Goal: Task Accomplishment & Management: Use online tool/utility

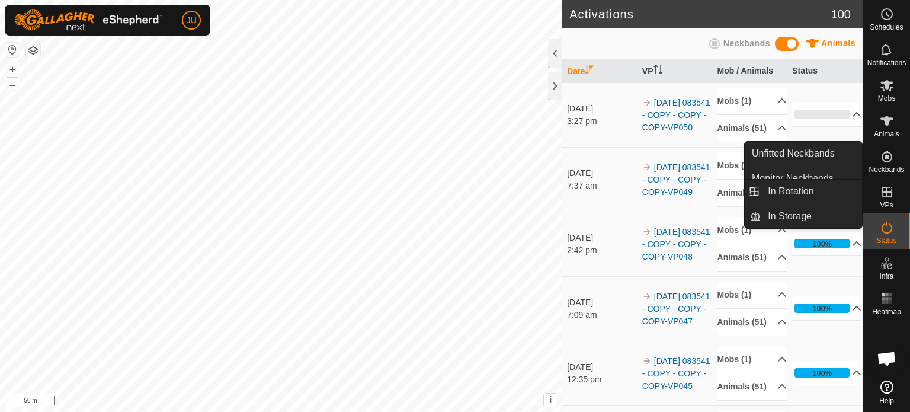
click at [889, 198] on icon at bounding box center [886, 192] width 14 height 14
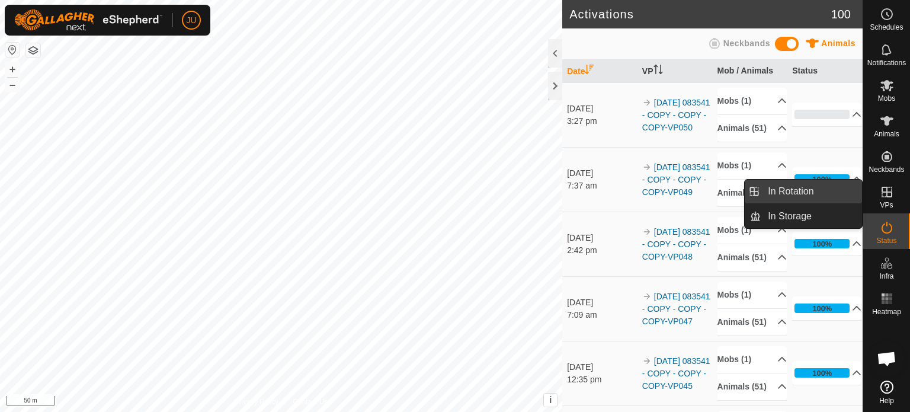
click at [794, 190] on link "In Rotation" at bounding box center [810, 191] width 101 height 24
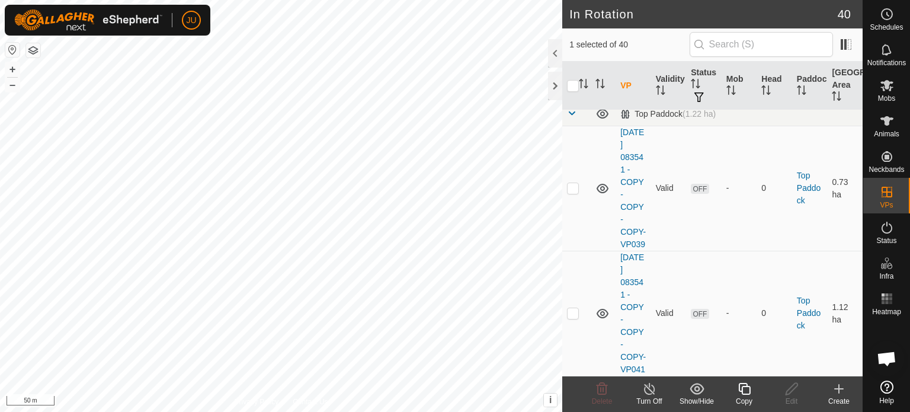
scroll to position [5448, 0]
click at [741, 386] on icon at bounding box center [744, 388] width 15 height 14
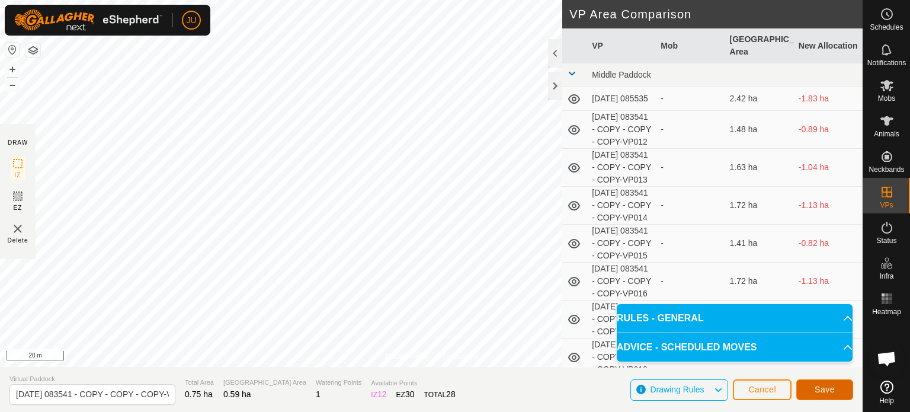
click at [828, 386] on span "Save" at bounding box center [824, 388] width 20 height 9
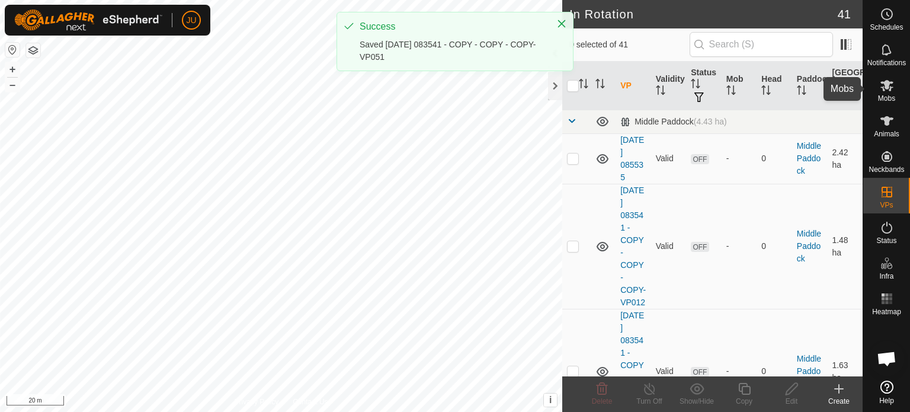
click at [886, 83] on icon at bounding box center [886, 85] width 13 height 11
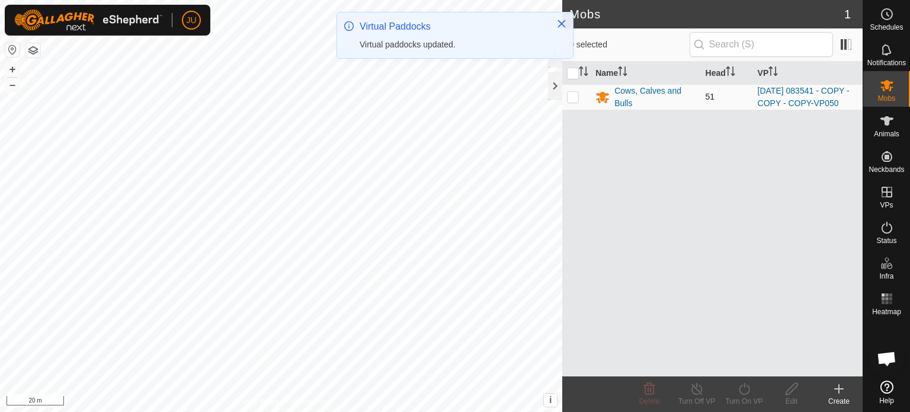
click at [573, 100] on p-checkbox at bounding box center [573, 96] width 12 height 9
checkbox input "true"
click at [744, 387] on icon at bounding box center [743, 389] width 11 height 12
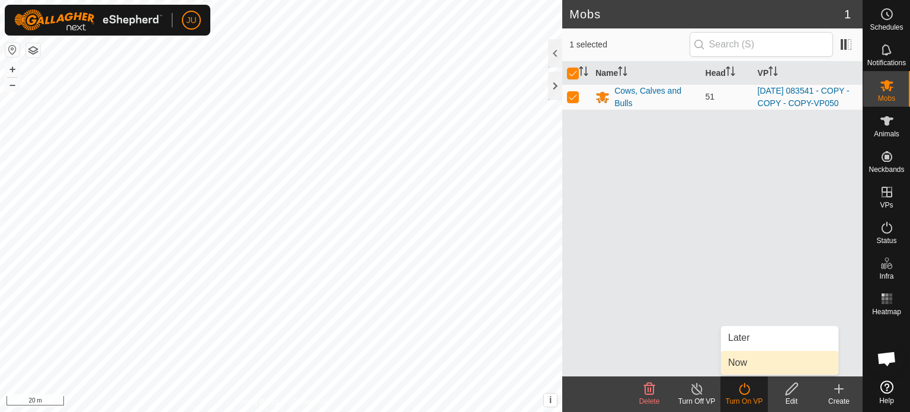
click at [744, 358] on link "Now" at bounding box center [779, 363] width 117 height 24
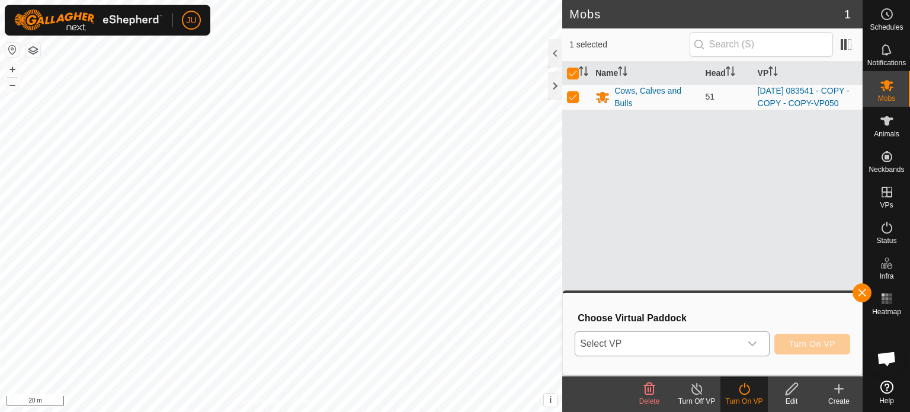
click at [750, 345] on icon "dropdown trigger" at bounding box center [751, 343] width 9 height 9
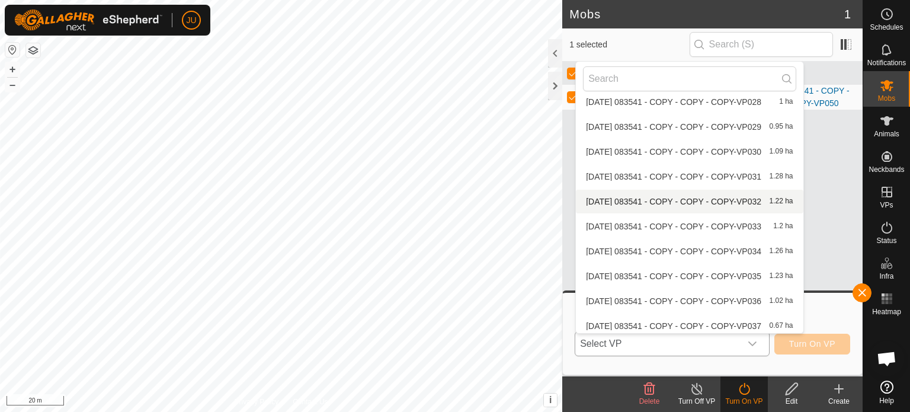
scroll to position [836, 0]
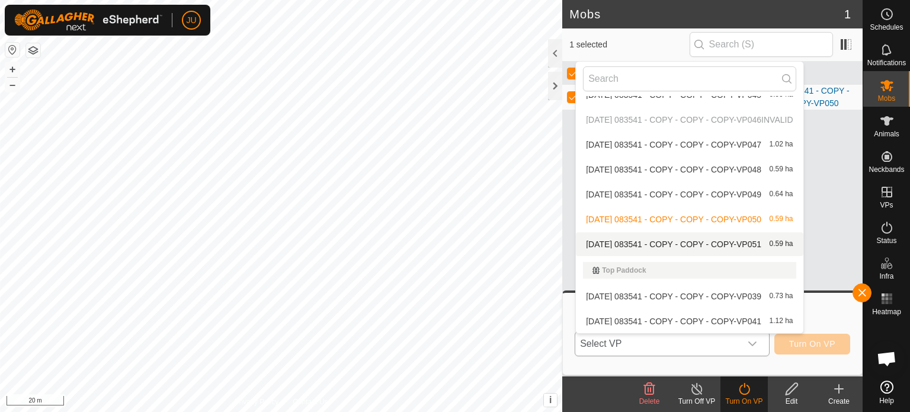
click at [693, 242] on li "[DATE] 083541 - COPY - COPY - COPY-VP051 0.59 ha" at bounding box center [689, 244] width 227 height 24
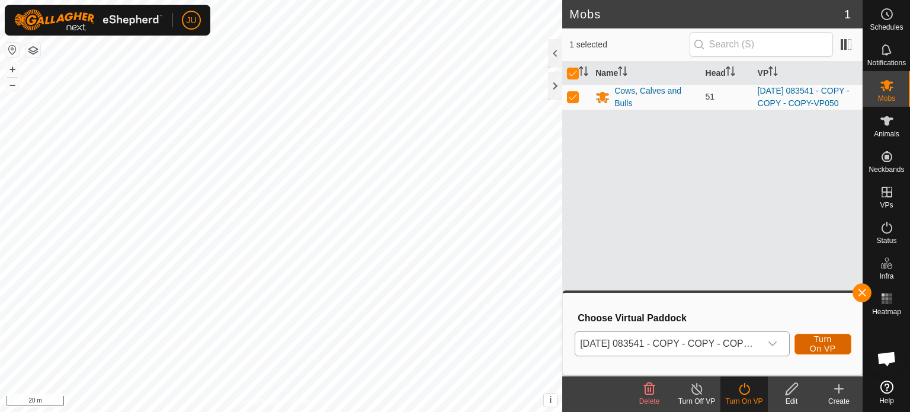
click at [828, 340] on span "Turn On VP" at bounding box center [822, 343] width 27 height 19
